Goal: Information Seeking & Learning: Understand process/instructions

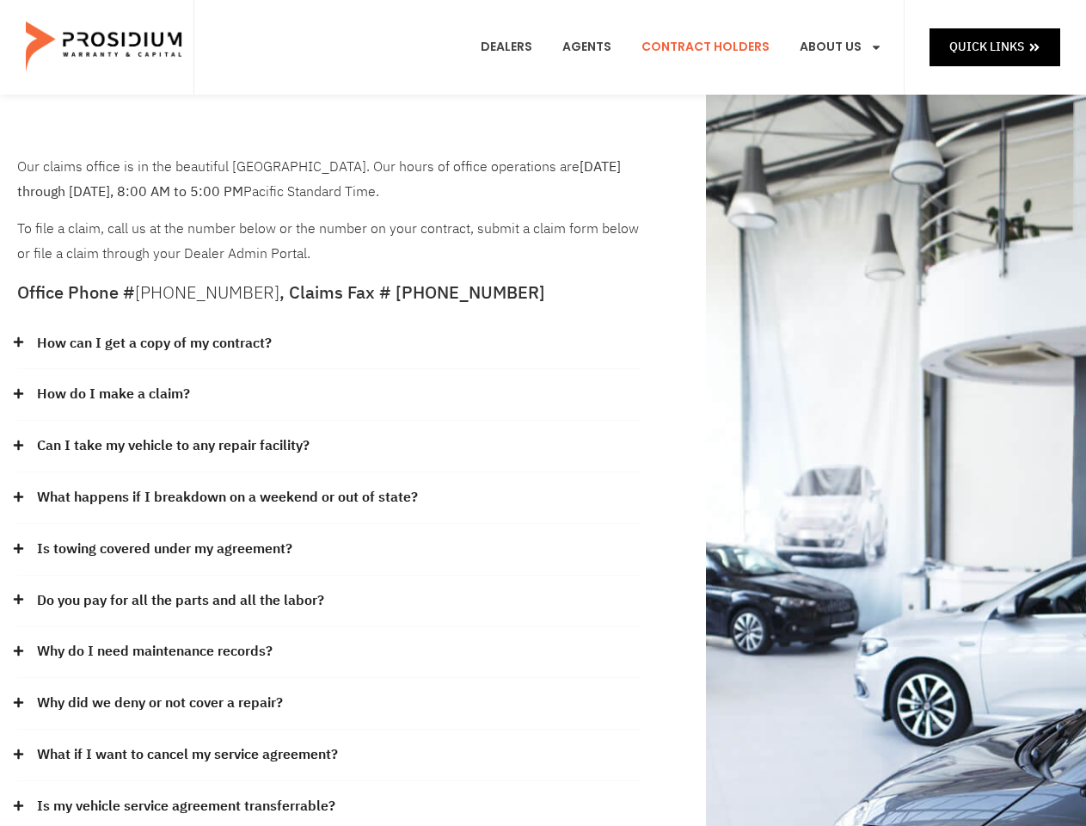
click at [543, 413] on div "How do I make a claim?" at bounding box center [329, 395] width 624 height 52
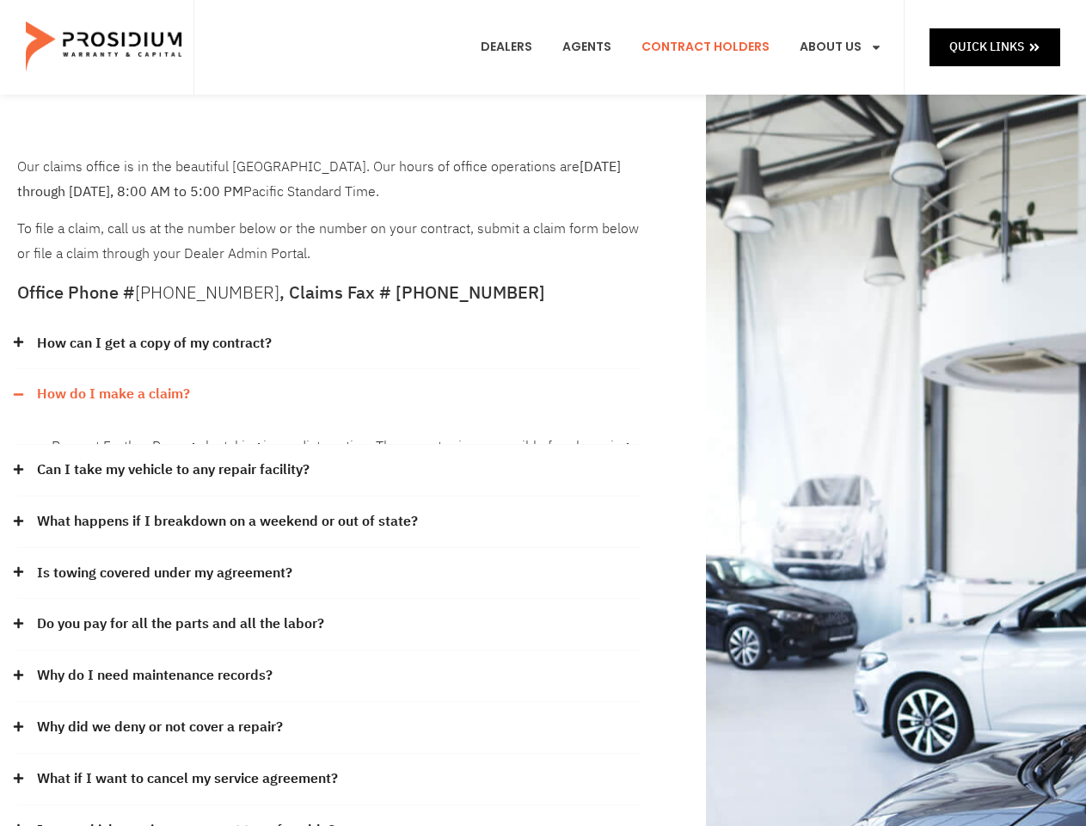
click at [329, 344] on div "How can I get a copy of my contract?" at bounding box center [329, 344] width 624 height 52
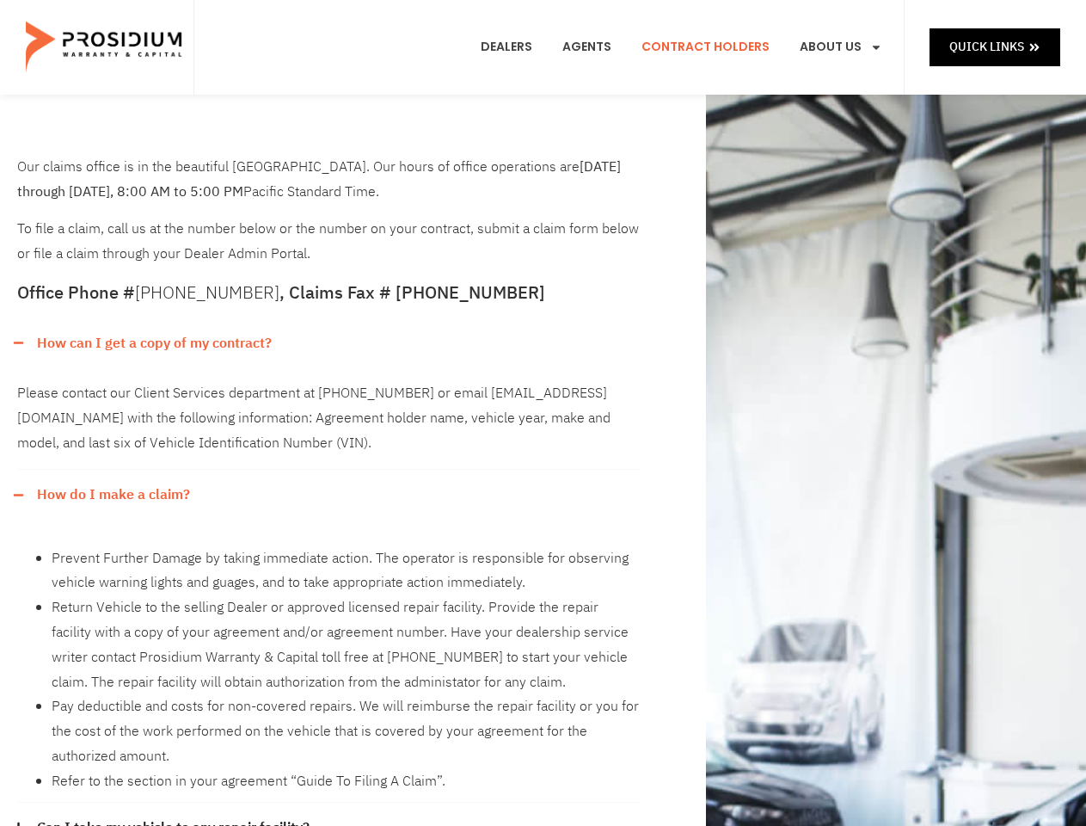
click at [153, 343] on link "How can I get a copy of my contract?" at bounding box center [154, 343] width 235 height 25
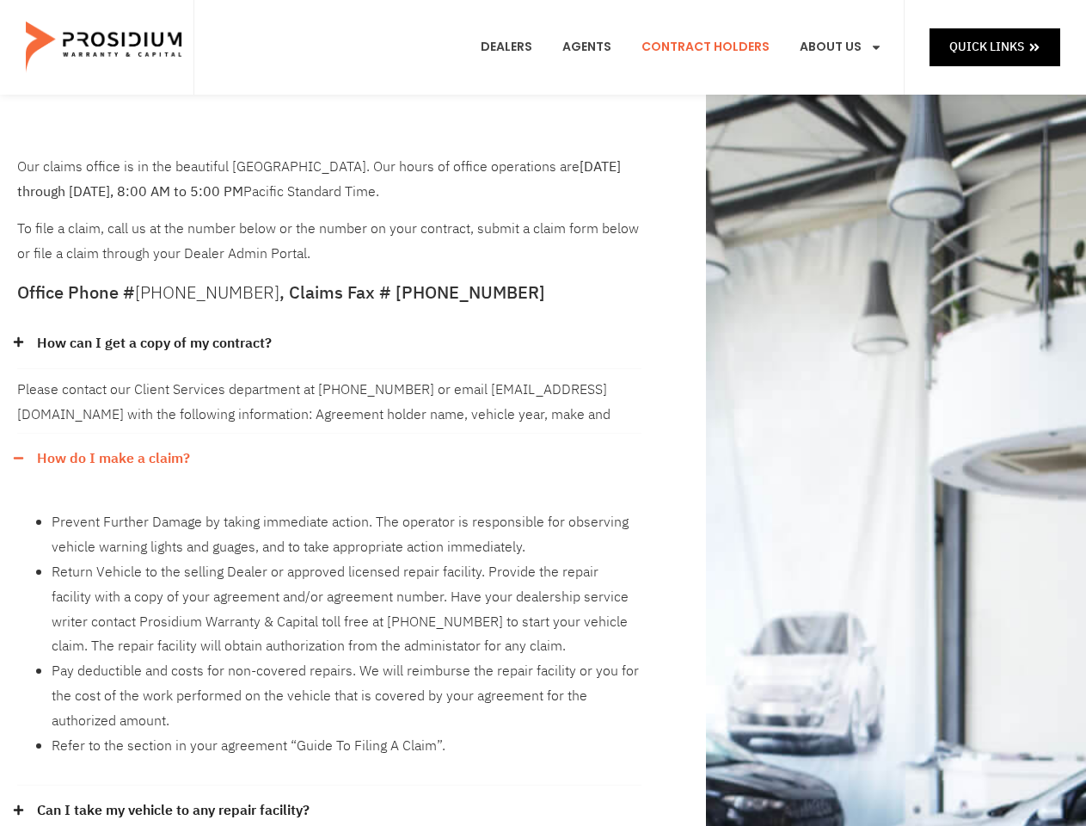
click at [329, 395] on div "Please contact our Client Services department at [PHONE_NUMBER] or email [EMAIL…" at bounding box center [329, 401] width 624 height 64
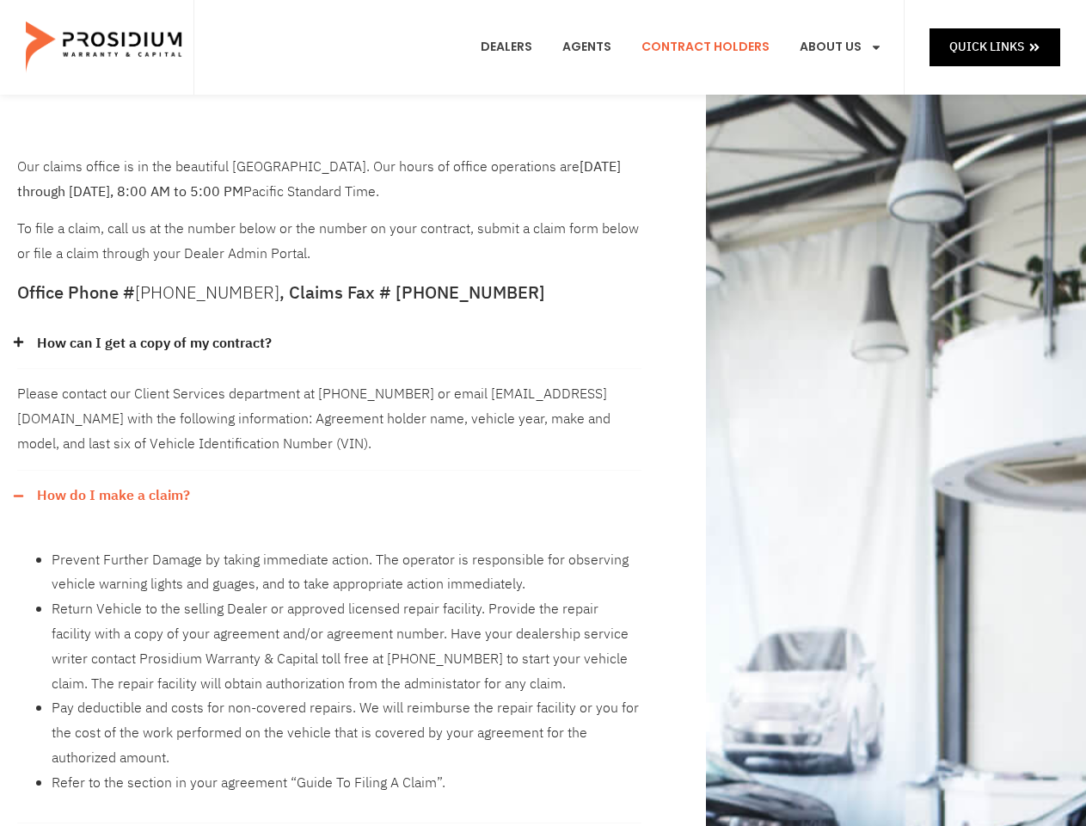
click at [113, 394] on div "Please contact our Client Services department at [PHONE_NUMBER] or email [EMAIL…" at bounding box center [329, 419] width 624 height 101
click at [329, 470] on div "How do I make a claim?" at bounding box center [329, 495] width 624 height 51
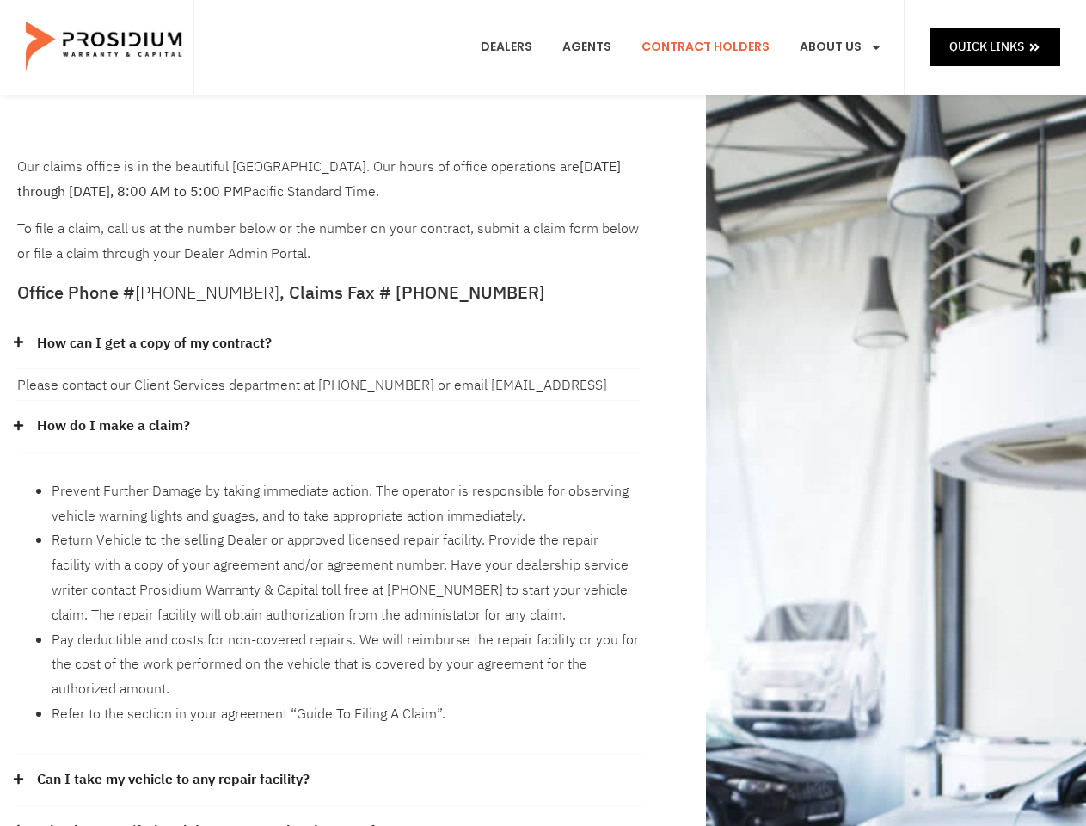
click at [174, 479] on li "Prevent Further Damage by taking immediate action. The operator is responsible …" at bounding box center [347, 504] width 590 height 50
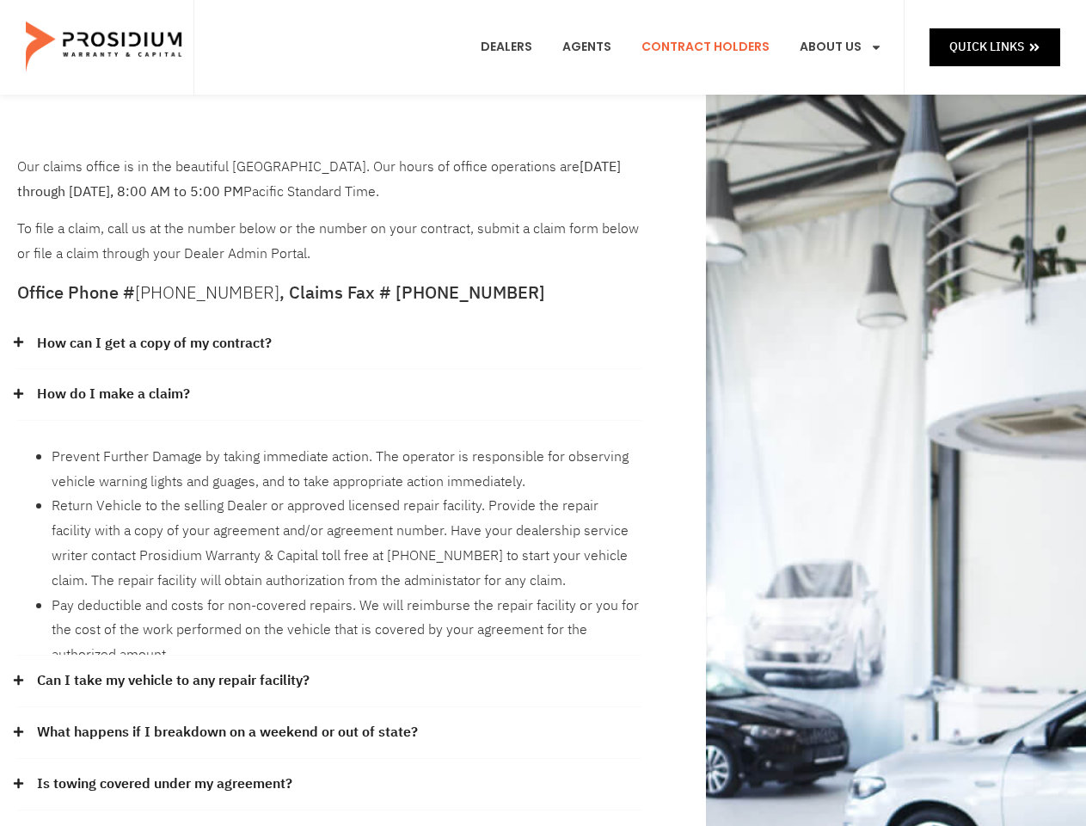
click at [329, 720] on link "What happens if I breakdown on a weekend or out of state?" at bounding box center [227, 732] width 381 height 25
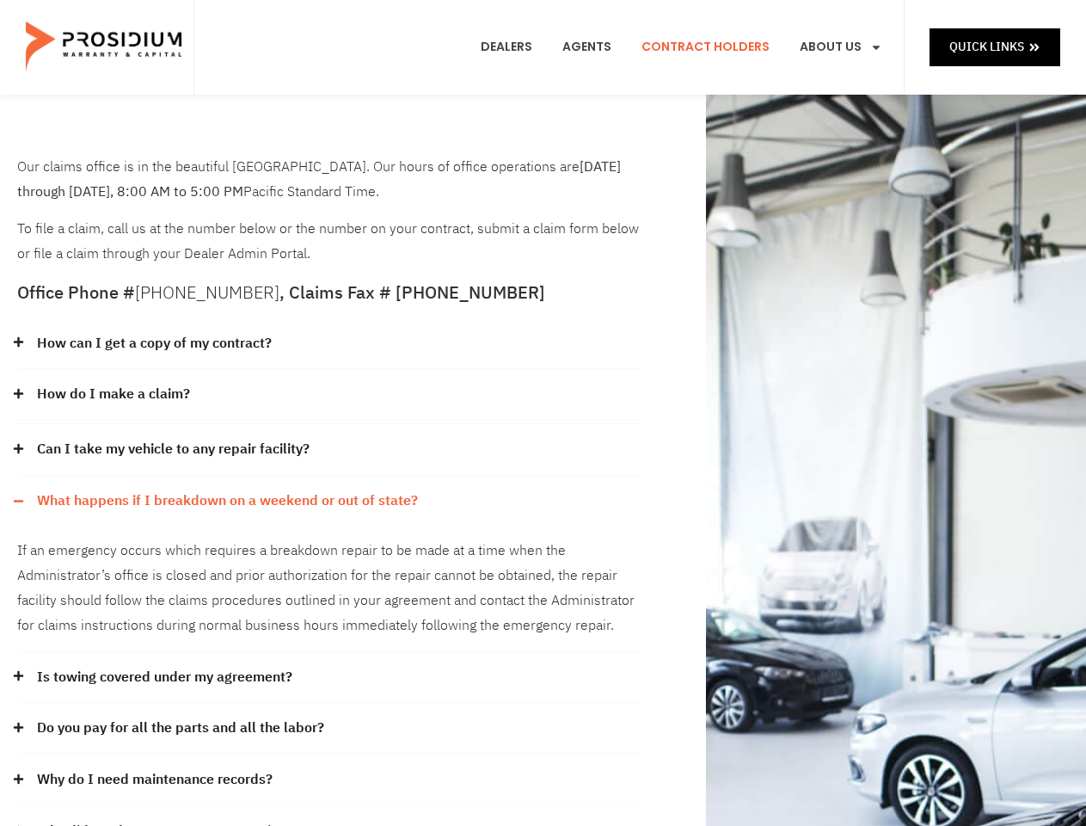
click at [225, 497] on link "What happens if I breakdown on a weekend or out of state?" at bounding box center [227, 501] width 381 height 25
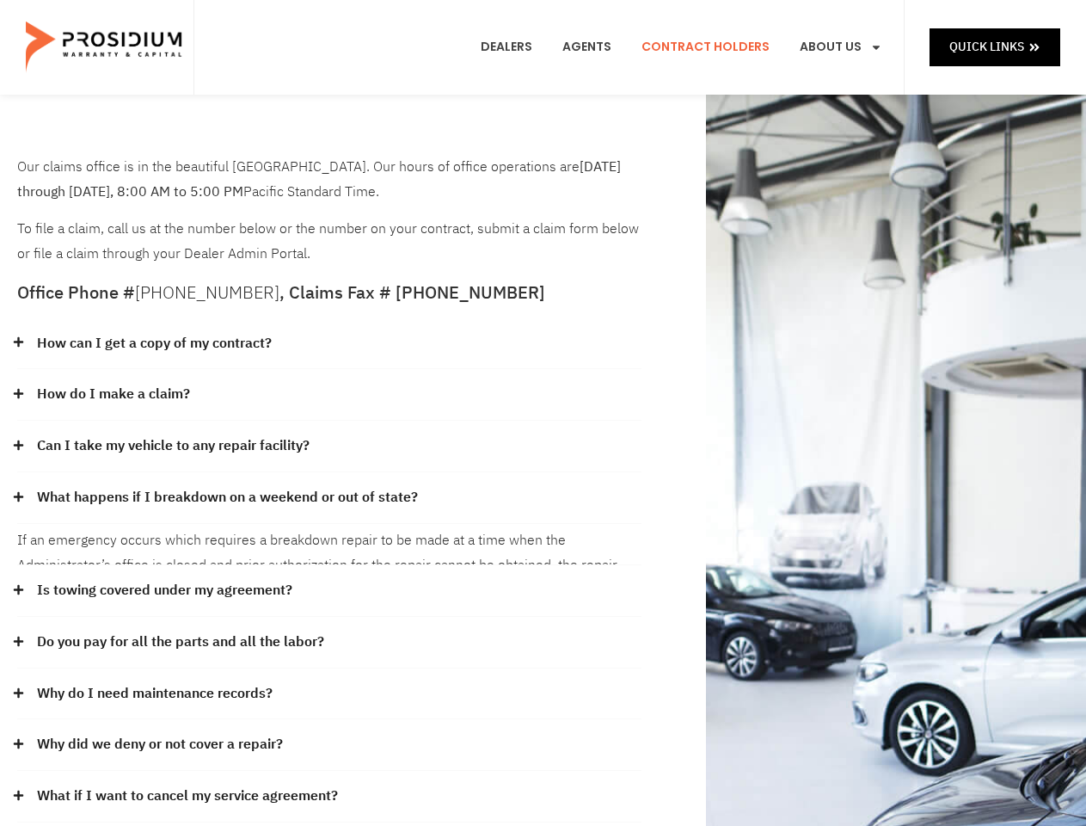
click at [329, 550] on div "If an emergency occurs which requires a breakdown repair to be made at a time w…" at bounding box center [329, 544] width 624 height 41
